Goal: Task Accomplishment & Management: Manage account settings

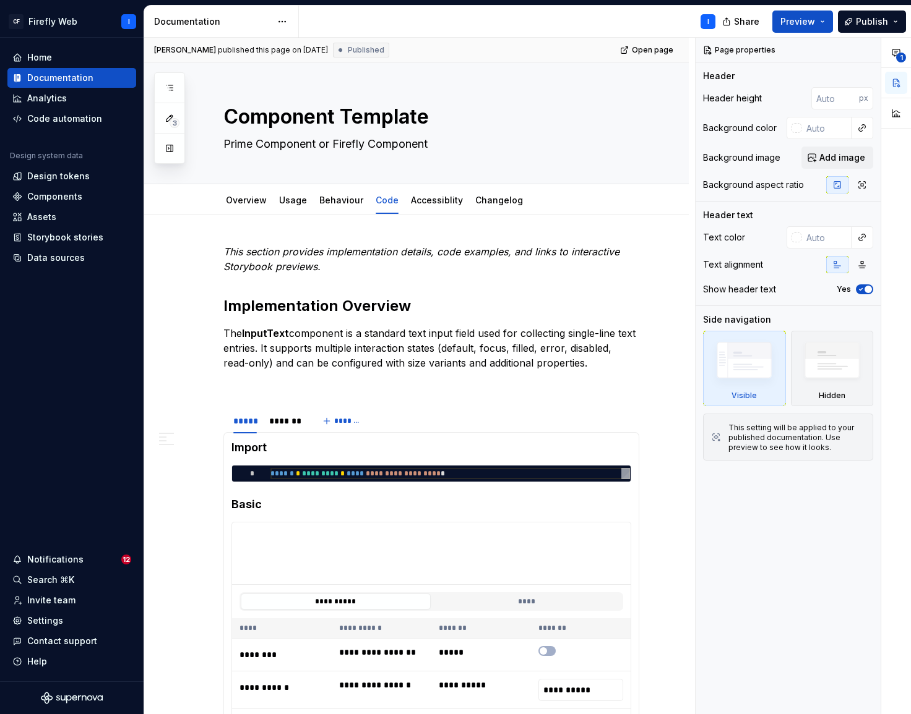
click at [439, 24] on div "I" at bounding box center [512, 22] width 426 height 32
click at [830, 160] on span "Add image" at bounding box center [842, 158] width 46 height 12
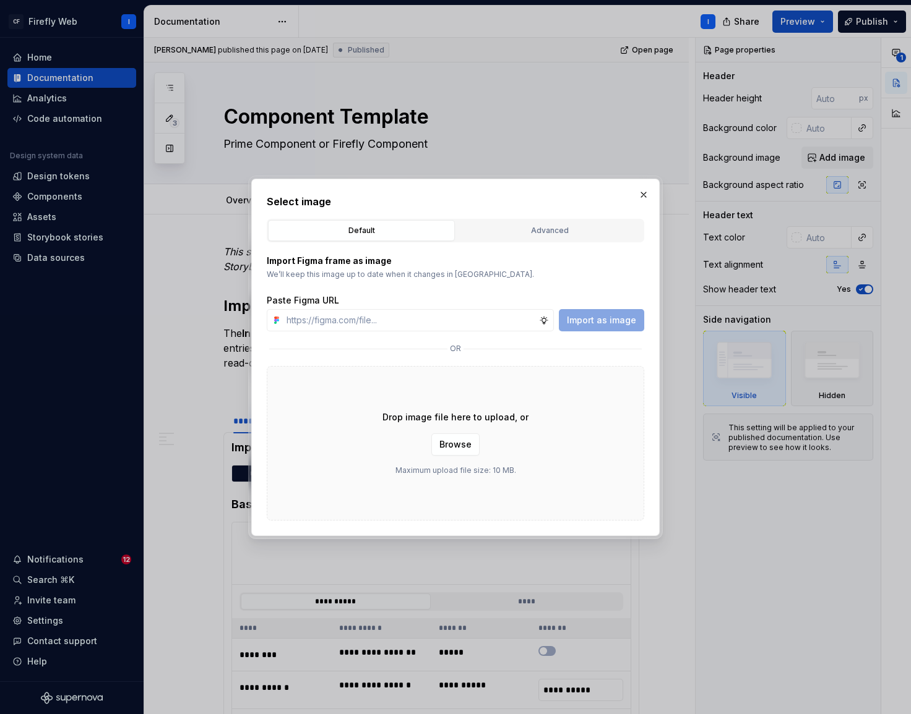
click at [644, 194] on button "button" at bounding box center [643, 194] width 17 height 17
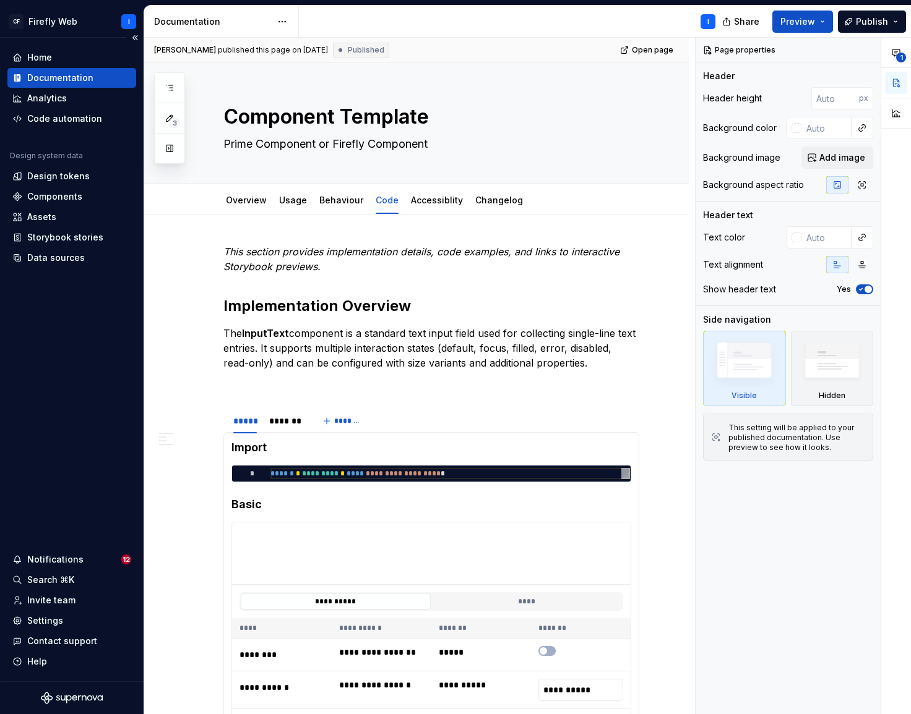
click at [53, 75] on div "Documentation" at bounding box center [60, 78] width 66 height 12
click at [283, 20] on html "CF Firefly Web I Home Documentation Analytics Code automation Design system dat…" at bounding box center [455, 357] width 911 height 714
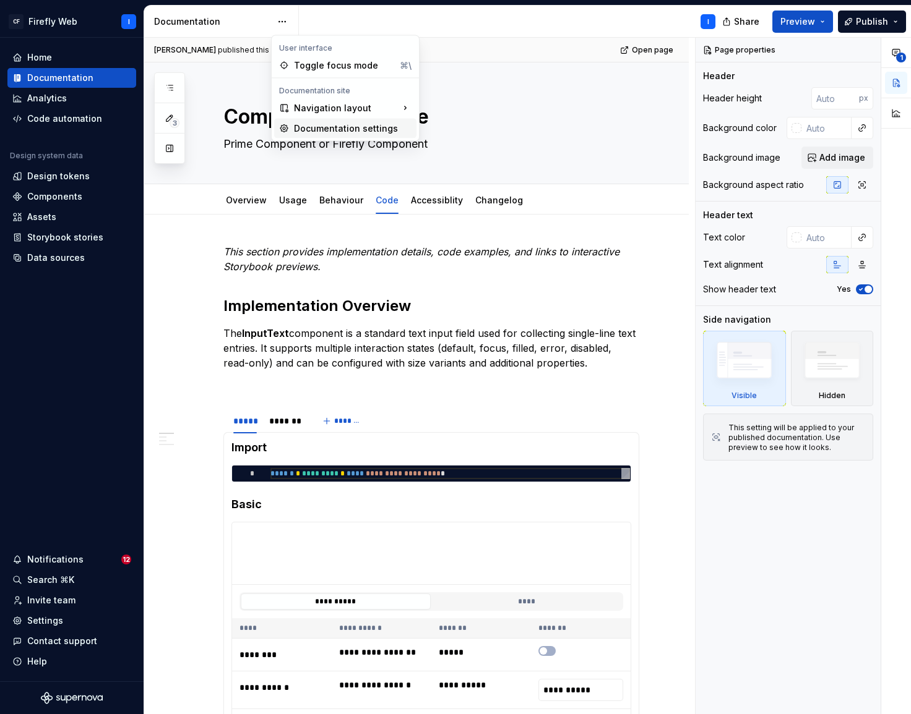
click at [336, 127] on div "Documentation settings" at bounding box center [353, 128] width 118 height 12
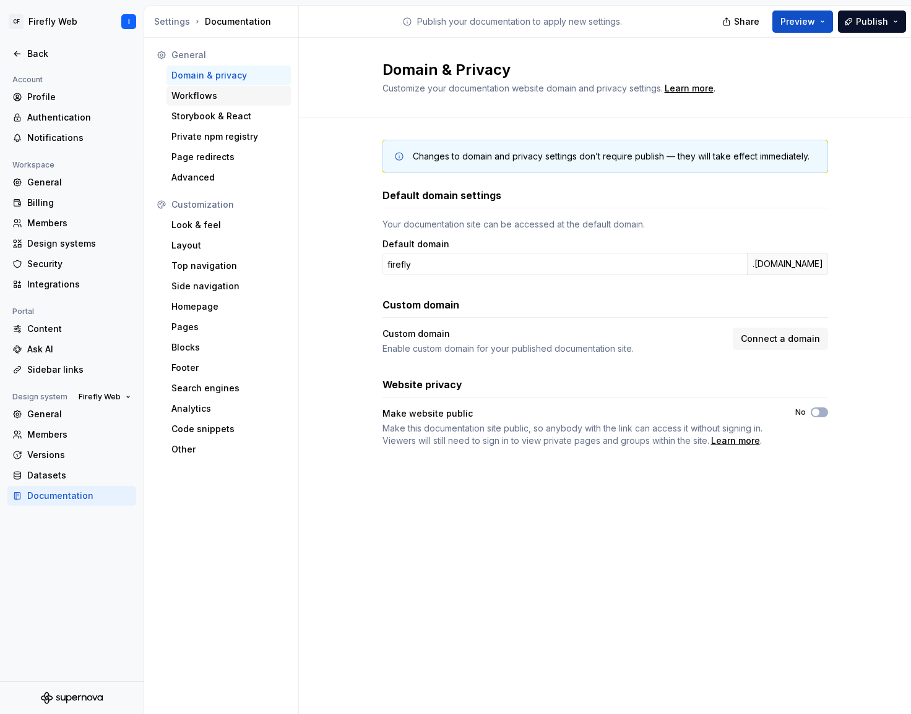
click at [206, 98] on div "Workflows" at bounding box center [228, 96] width 114 height 12
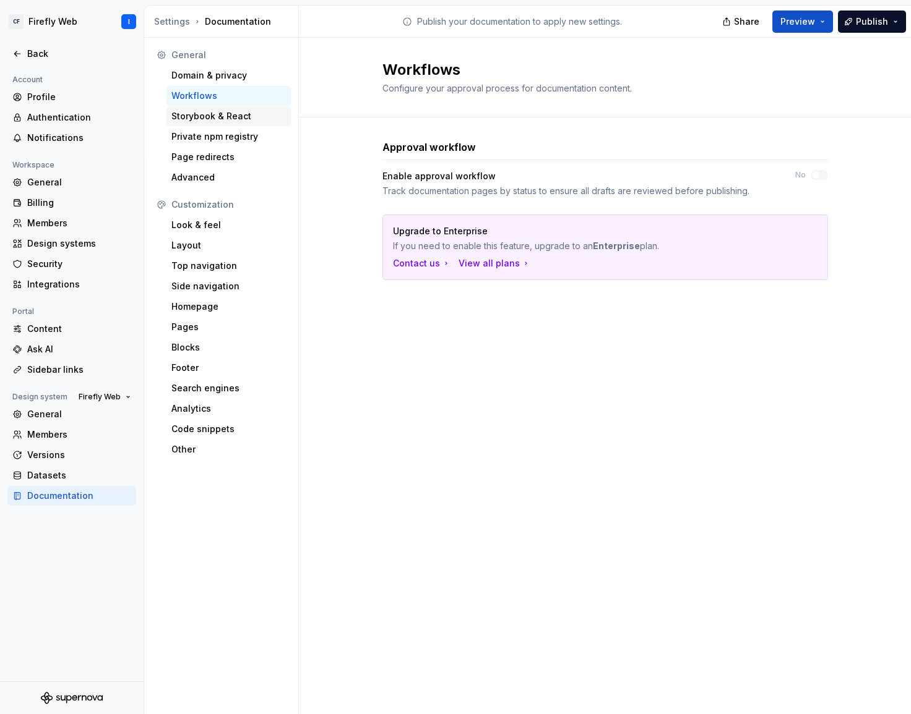
click at [205, 119] on div "Storybook & React" at bounding box center [228, 116] width 114 height 12
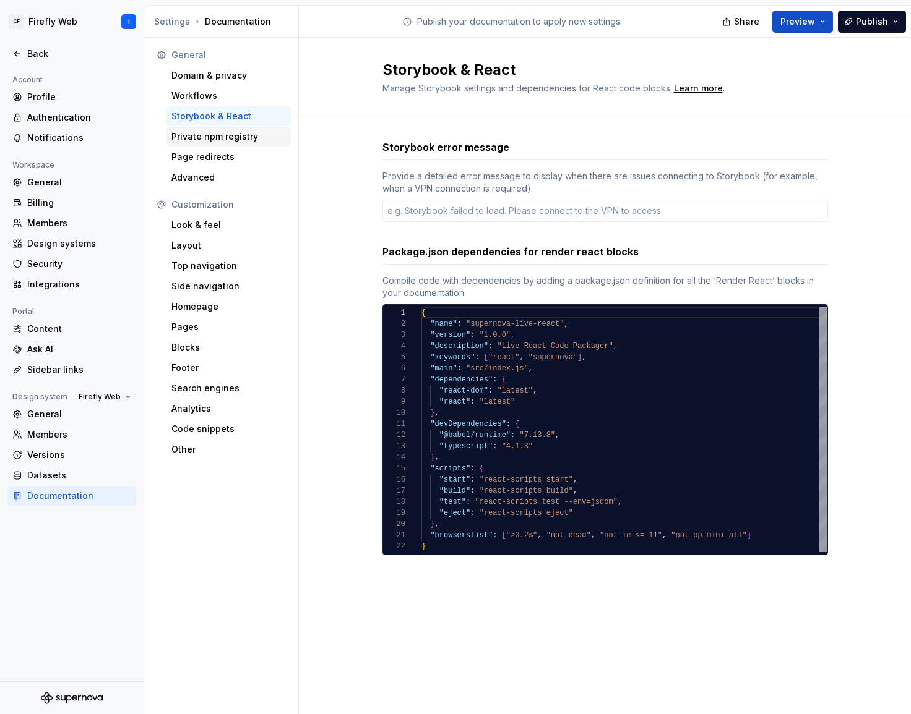
type textarea "*"
click at [200, 225] on div "Look & feel" at bounding box center [228, 225] width 114 height 12
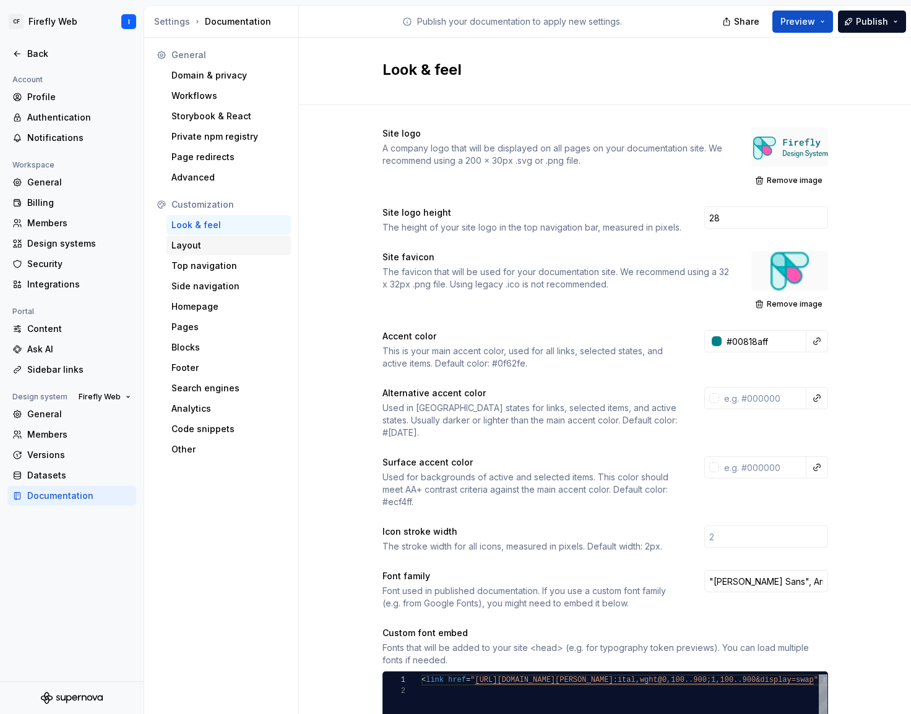
click at [194, 246] on div "Layout" at bounding box center [228, 245] width 114 height 12
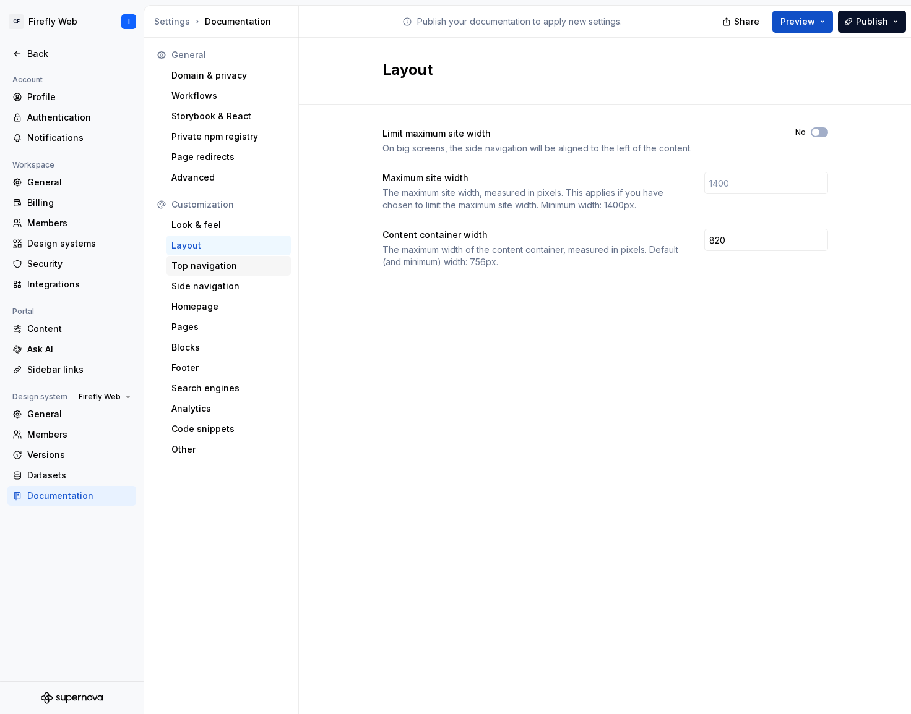
click at [212, 270] on div "Top navigation" at bounding box center [228, 266] width 114 height 12
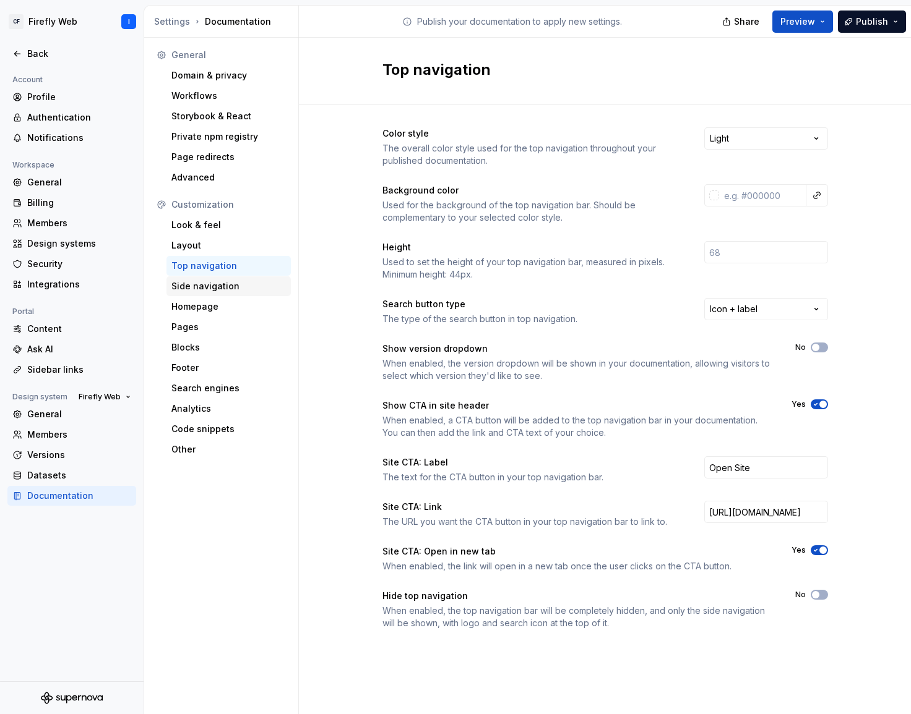
click at [212, 290] on div "Side navigation" at bounding box center [228, 286] width 114 height 12
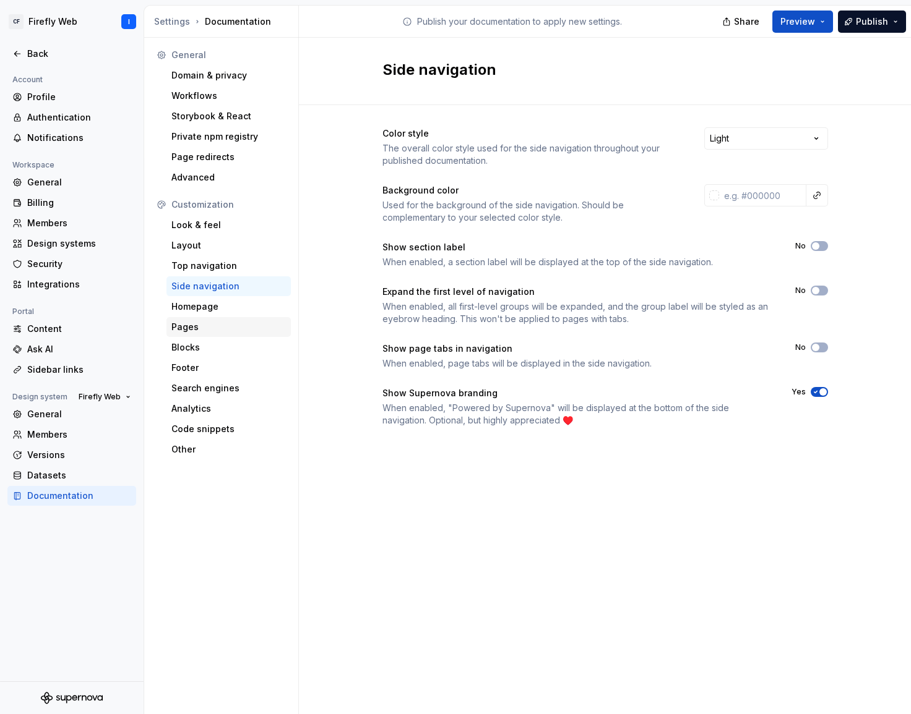
click at [195, 335] on div "Pages" at bounding box center [228, 327] width 124 height 20
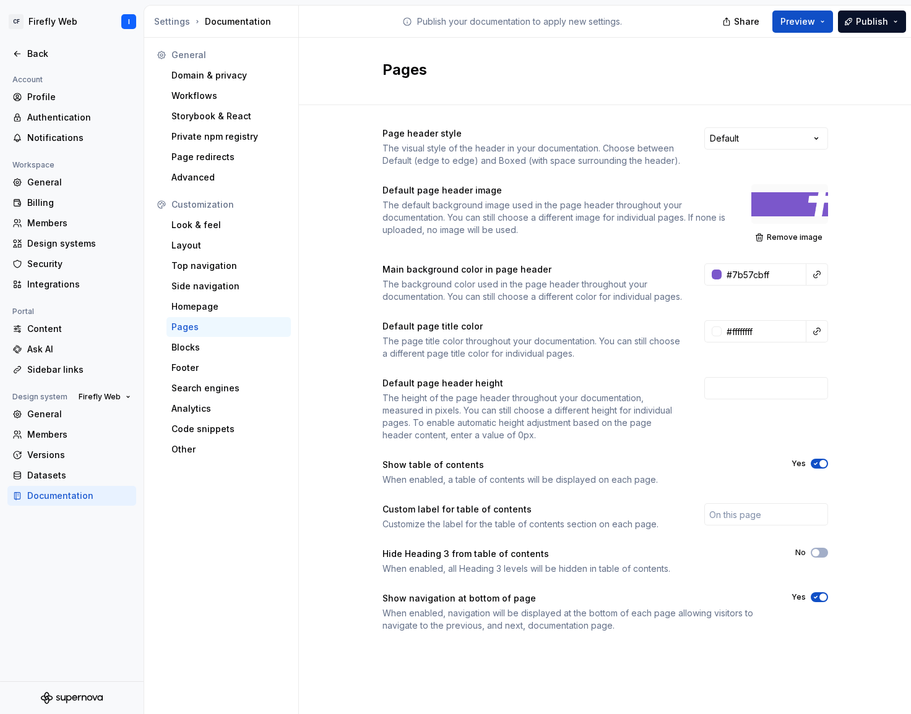
click at [791, 207] on div at bounding box center [789, 204] width 77 height 40
click at [767, 204] on div at bounding box center [789, 204] width 77 height 40
